Goal: Subscribe to service/newsletter

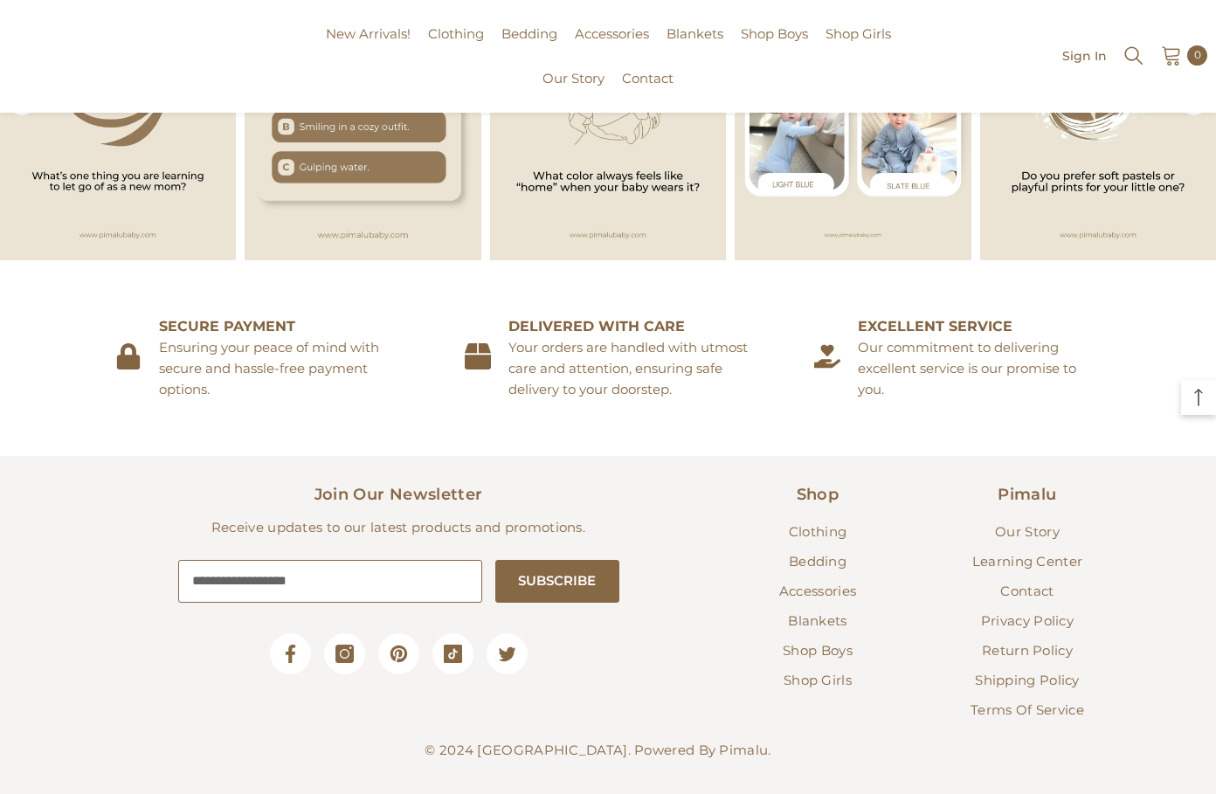
scroll to position [2475, 0]
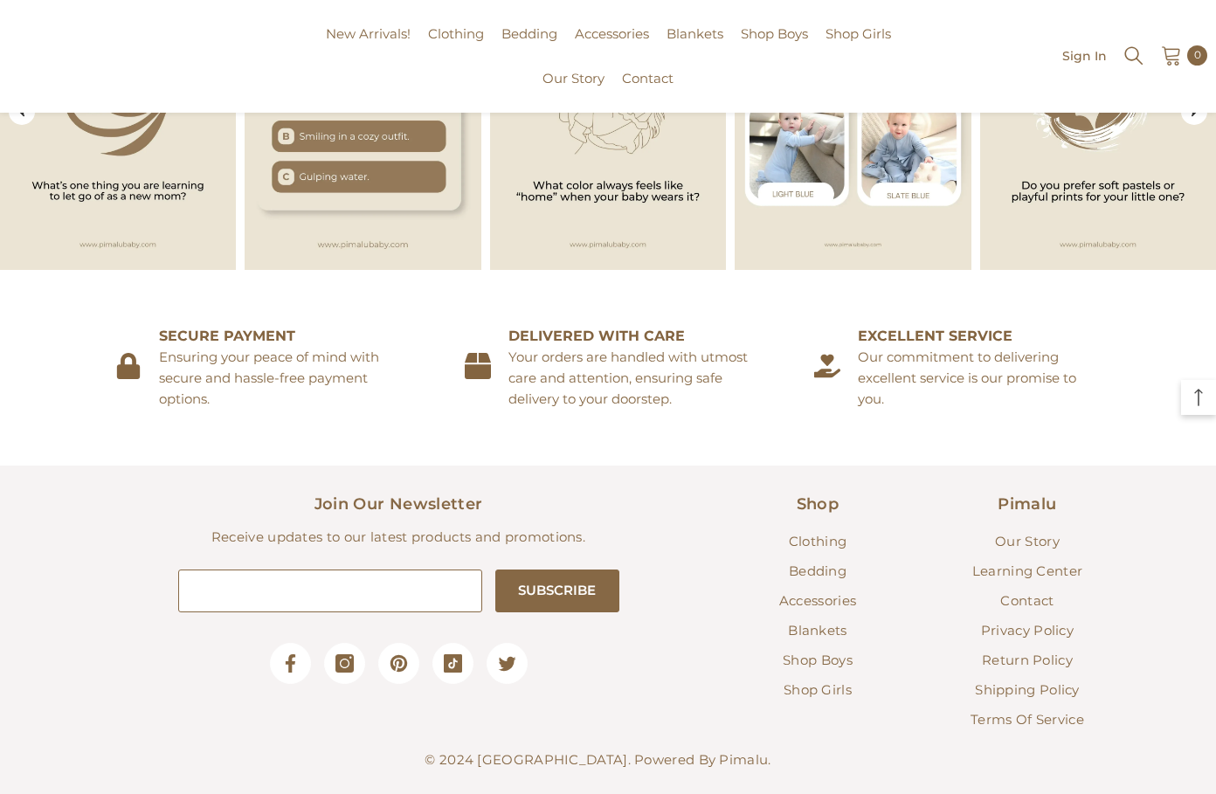
click at [389, 569] on input "Your email" at bounding box center [330, 590] width 305 height 43
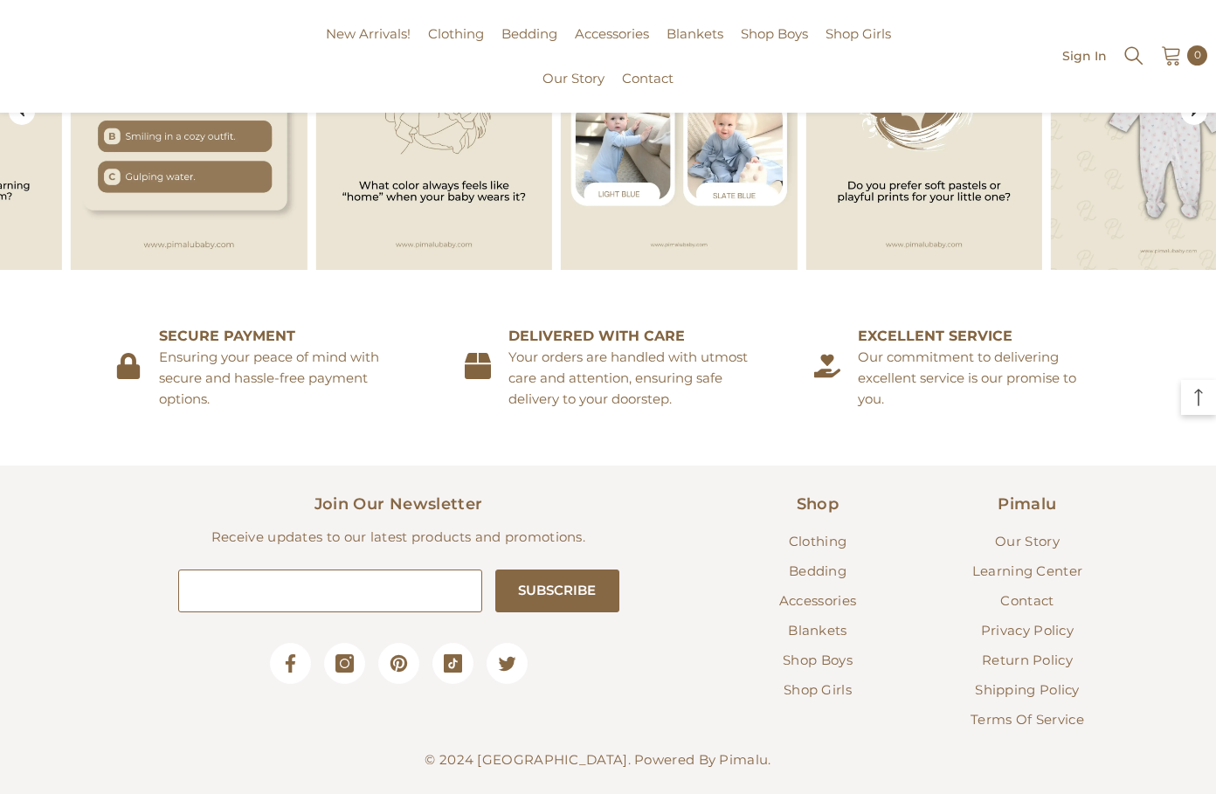
click at [384, 570] on input "Your email" at bounding box center [330, 590] width 305 height 43
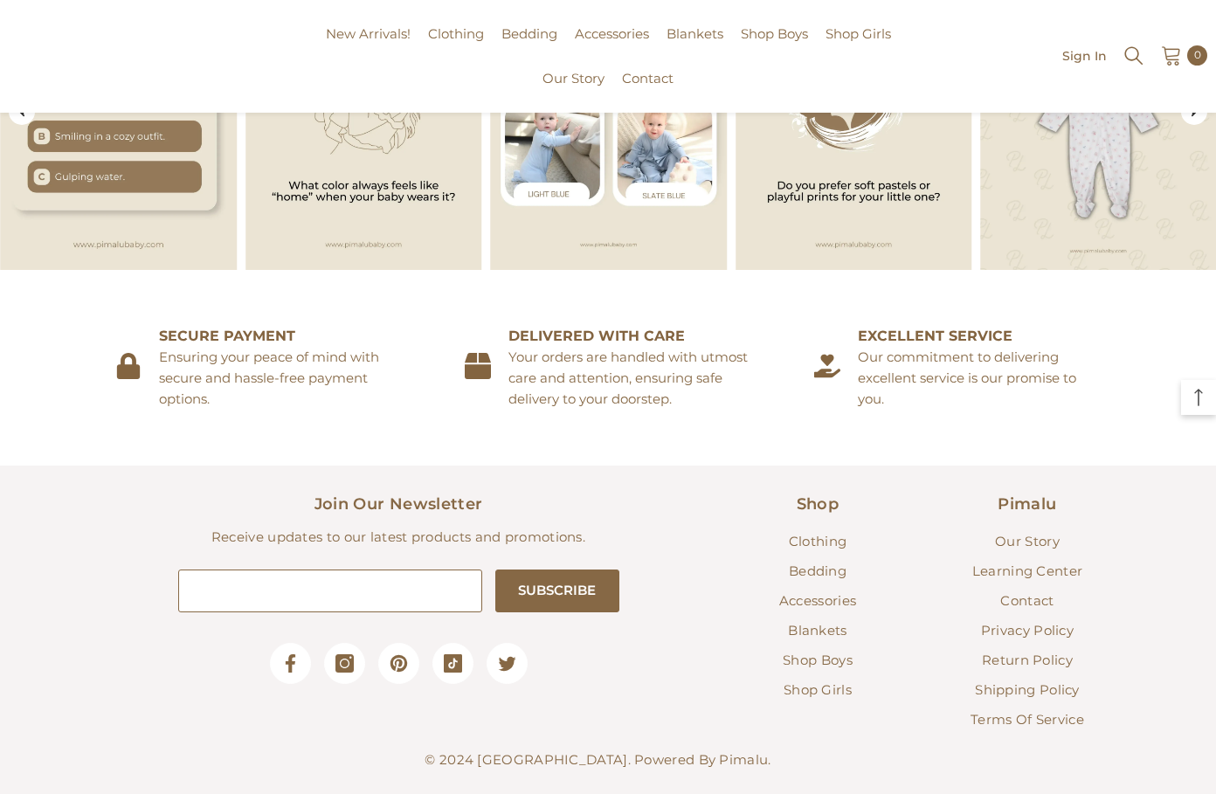
type input "**********"
click at [528, 569] on button "SUBSCRIBE" at bounding box center [556, 590] width 123 height 43
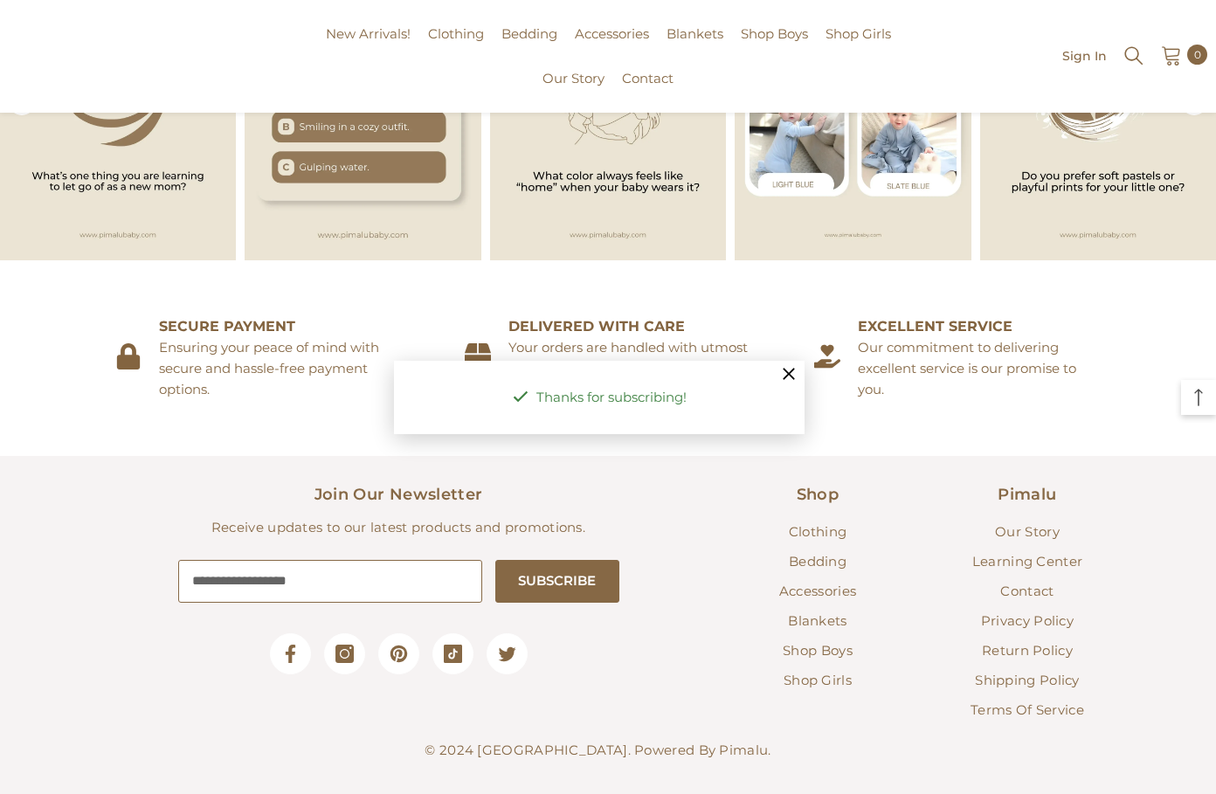
scroll to position [2475, 0]
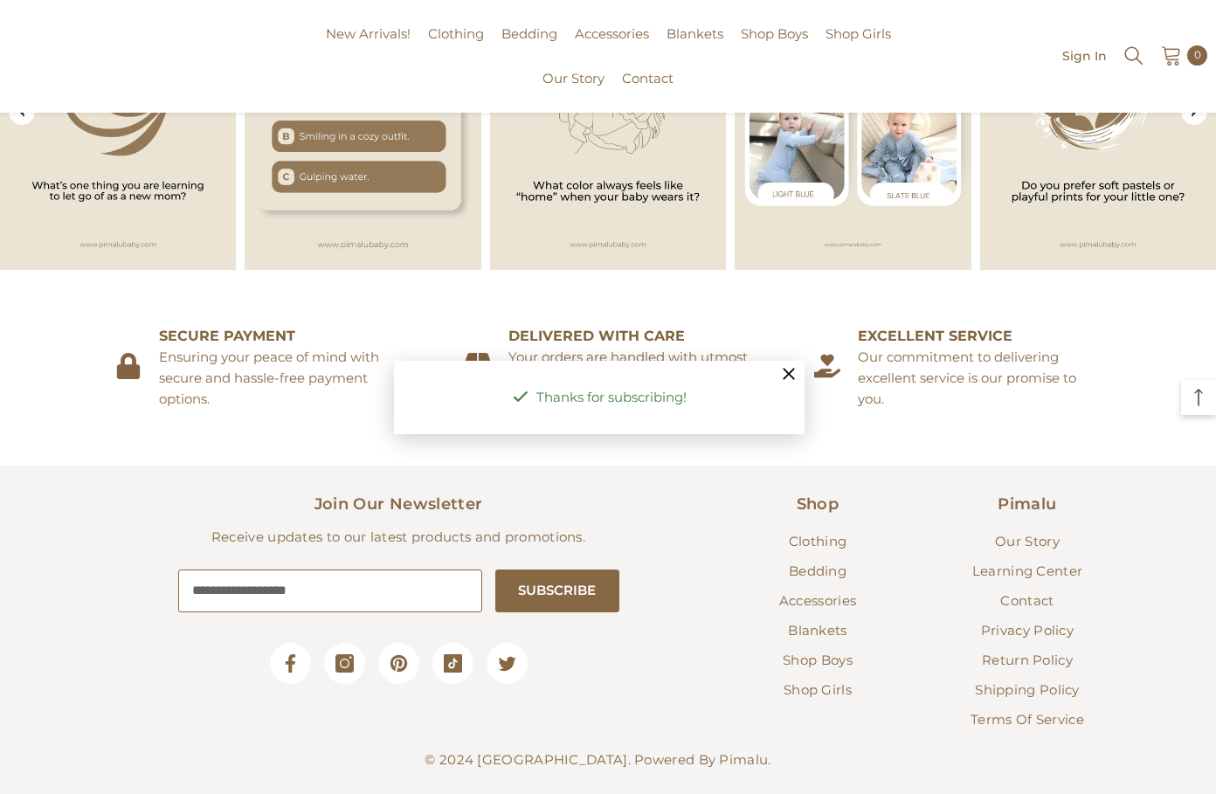
click at [785, 378] on icon "Translation missing: en.cart.ajax_cart.close" at bounding box center [788, 374] width 11 height 11
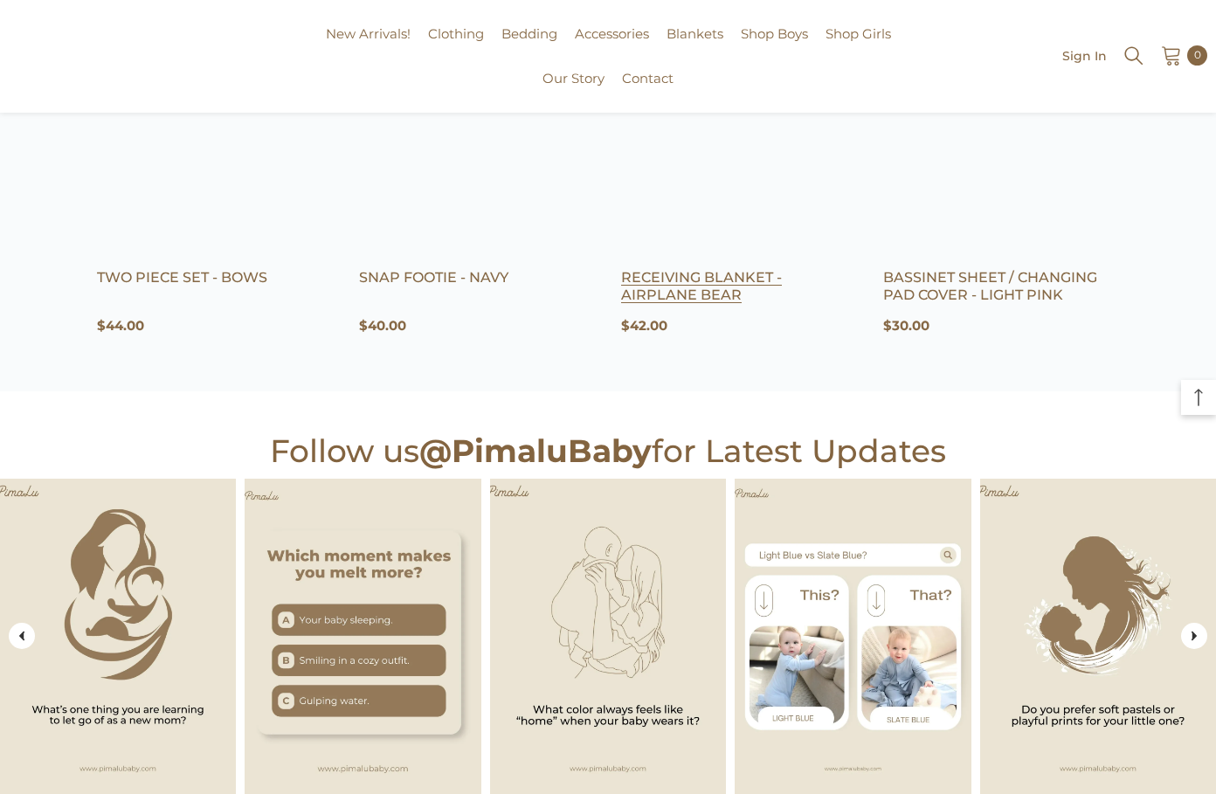
scroll to position [1688, 0]
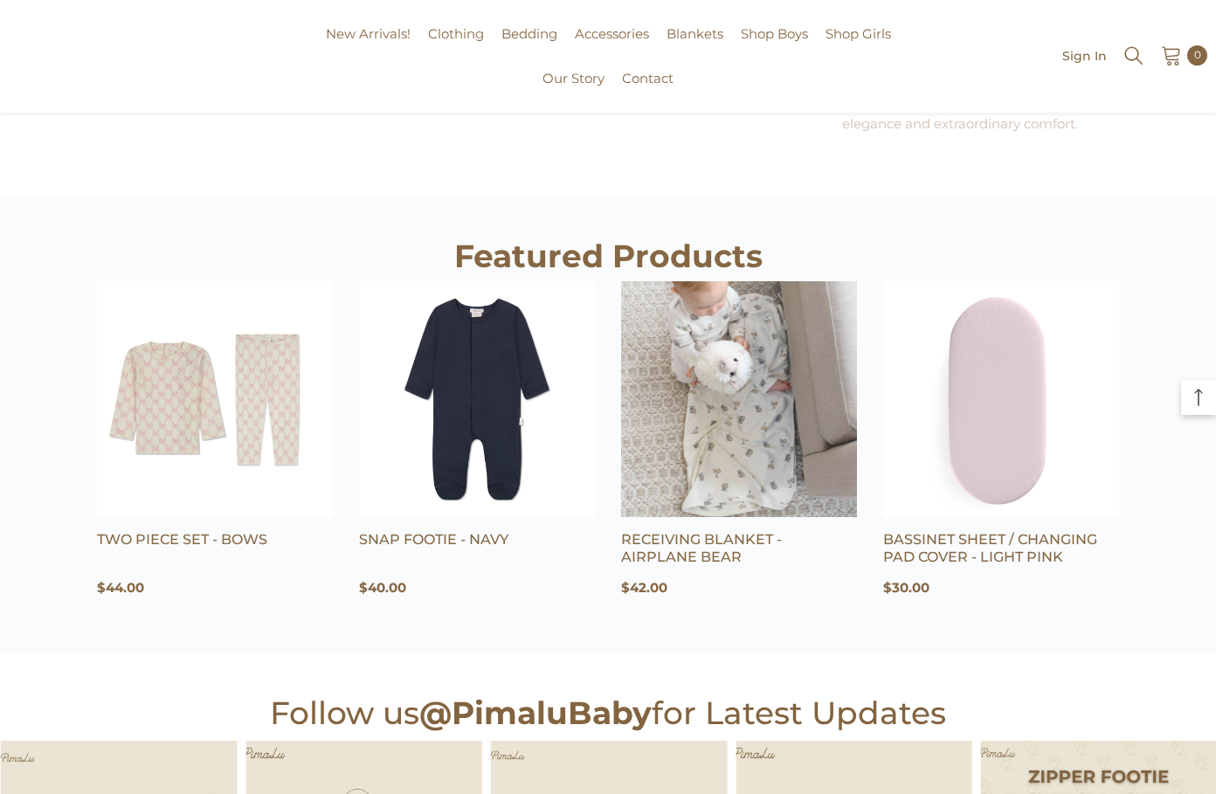
click at [721, 366] on link at bounding box center [739, 399] width 236 height 236
